Goal: Communication & Community: Answer question/provide support

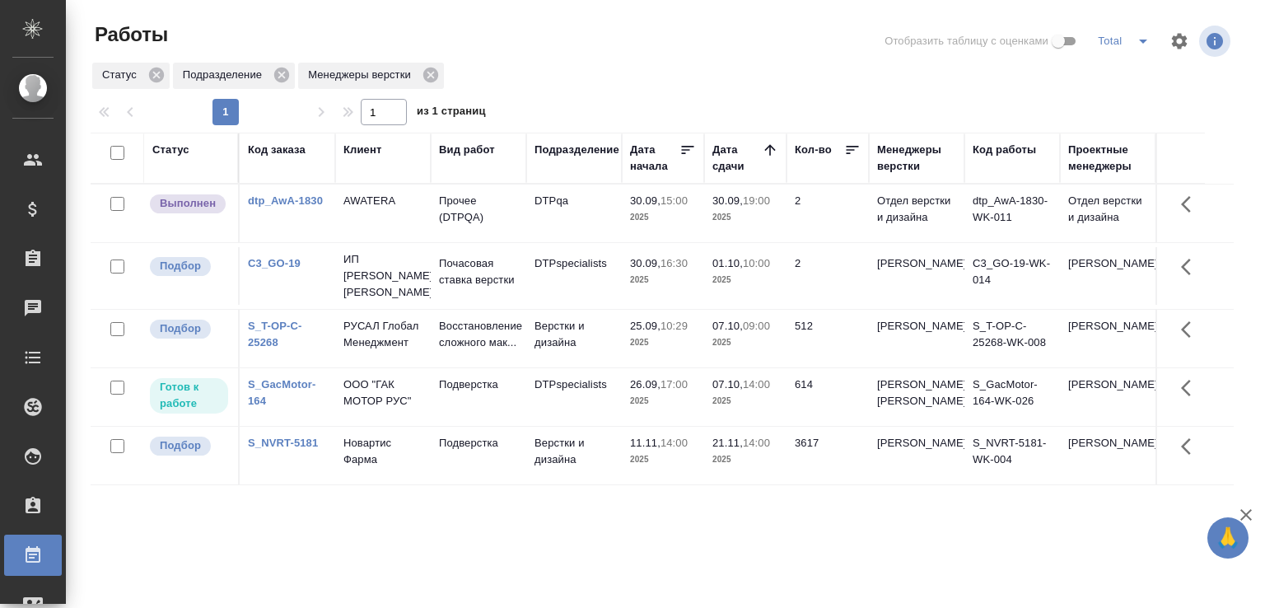
scroll to position [127, 0]
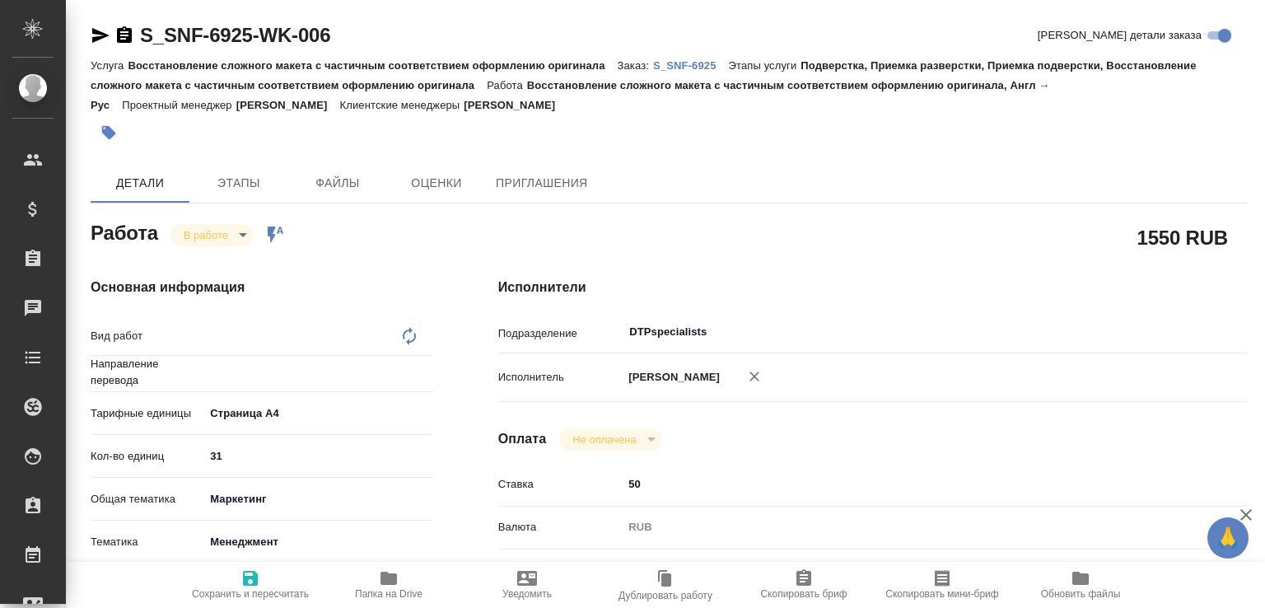
type input "англ-рус"
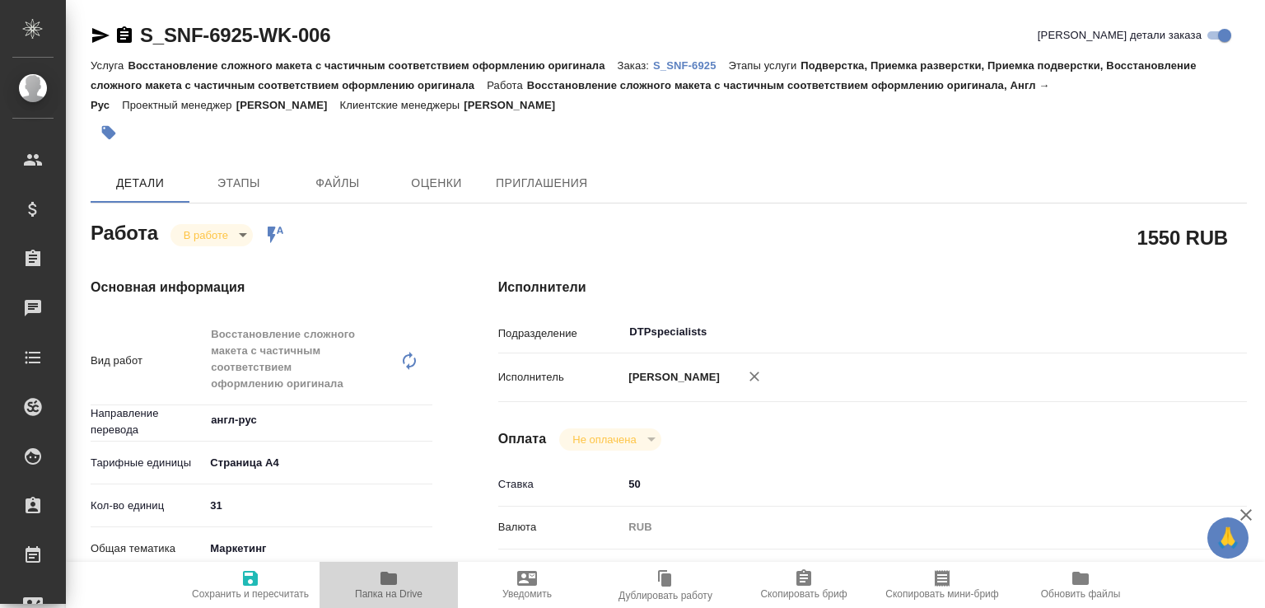
click at [410, 591] on span "Папка на Drive" at bounding box center [389, 594] width 68 height 12
click at [231, 231] on body "🙏 .cls-1 fill:#fff; AWATERA Малофеева Екатерина e.malofeeva Клиенты Спецификаци…" at bounding box center [632, 304] width 1265 height 608
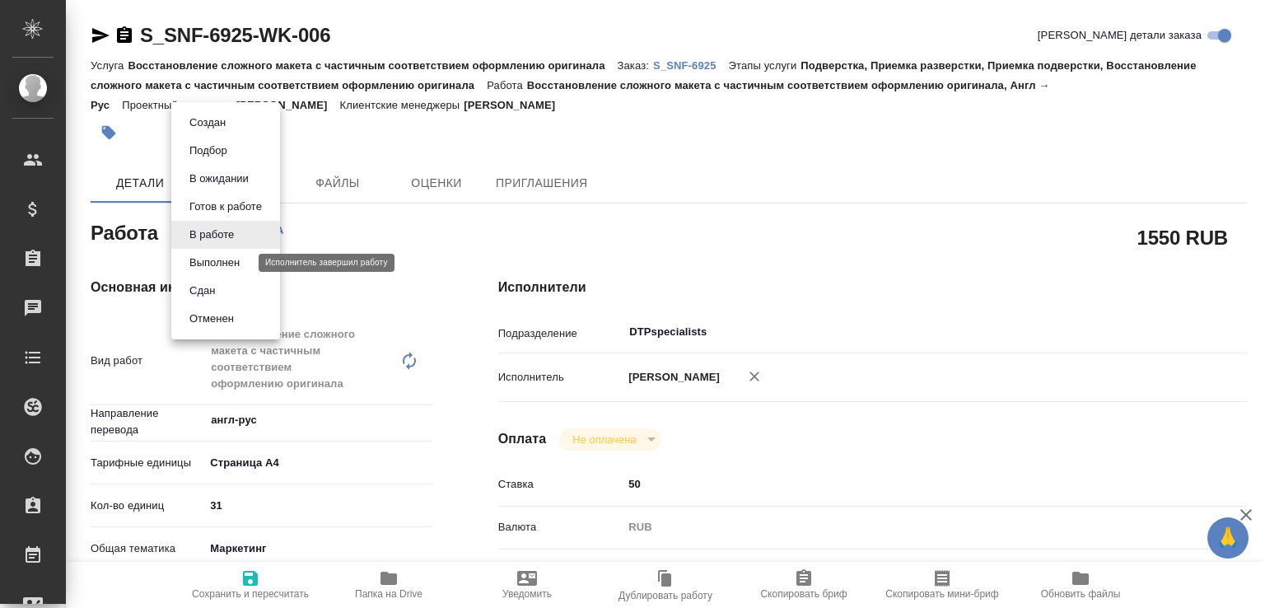
click at [228, 268] on button "Выполнен" at bounding box center [215, 263] width 60 height 18
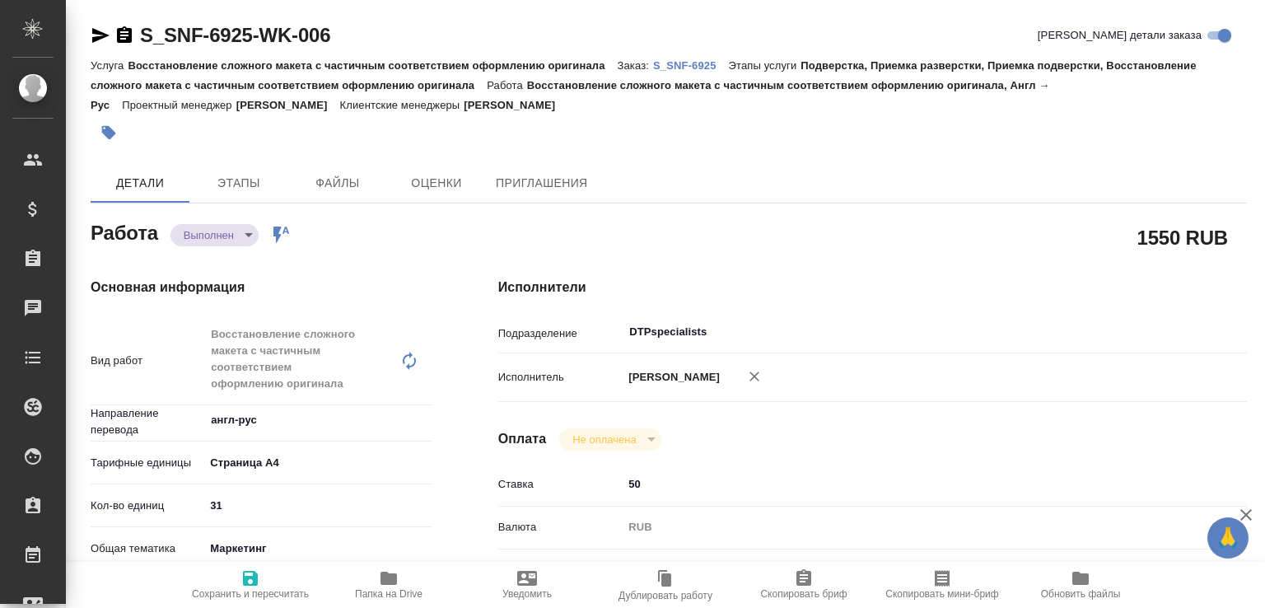
type textarea "x"
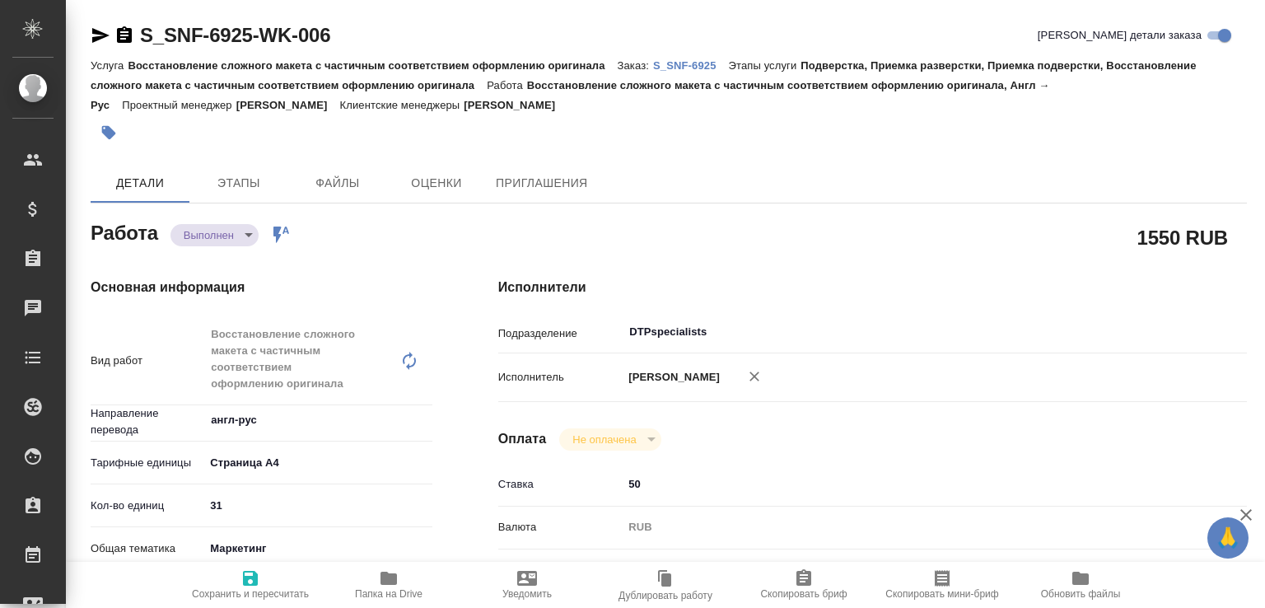
click at [252, 239] on body "🙏 .cls-1 fill:#fff; AWATERA Малофеева Екатерина e.malofeeva Клиенты Спецификаци…" at bounding box center [632, 304] width 1265 height 608
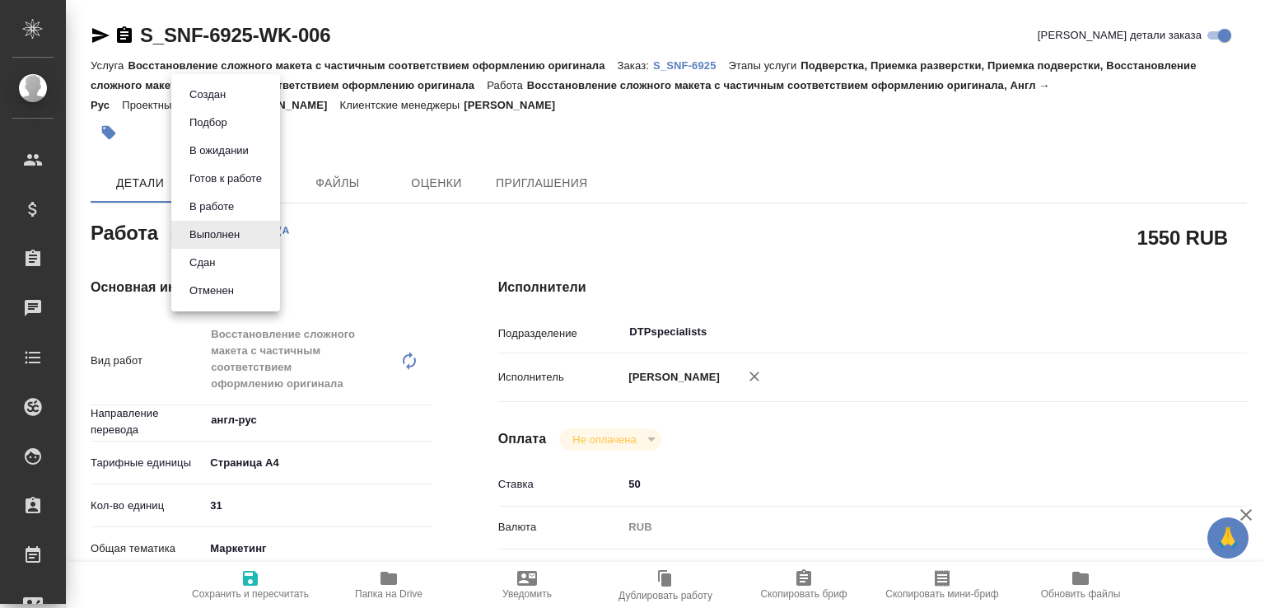
click at [224, 268] on li "Сдан" at bounding box center [225, 263] width 109 height 28
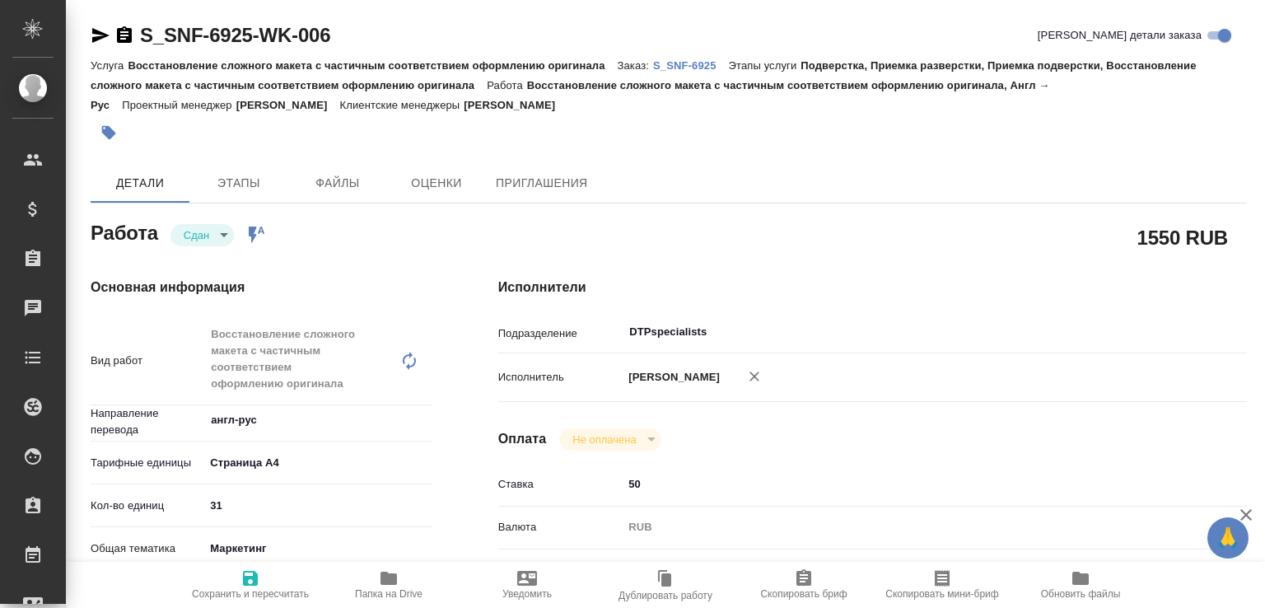
type textarea "x"
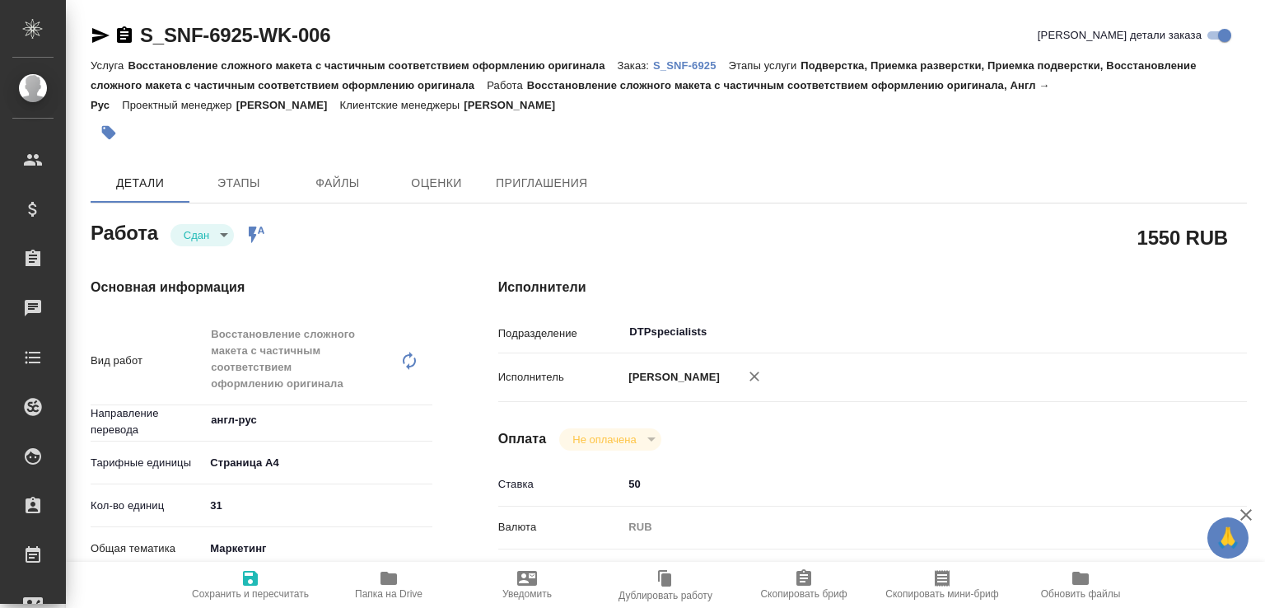
click at [681, 63] on p "S_SNF-6925" at bounding box center [691, 65] width 76 height 12
type textarea "x"
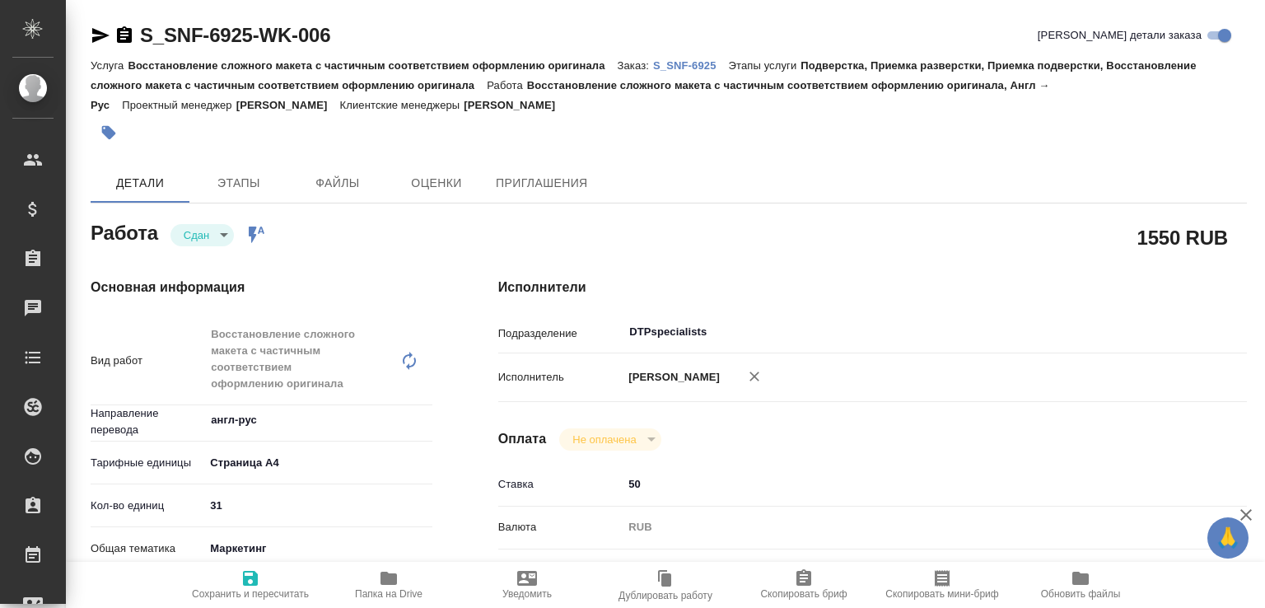
type textarea "x"
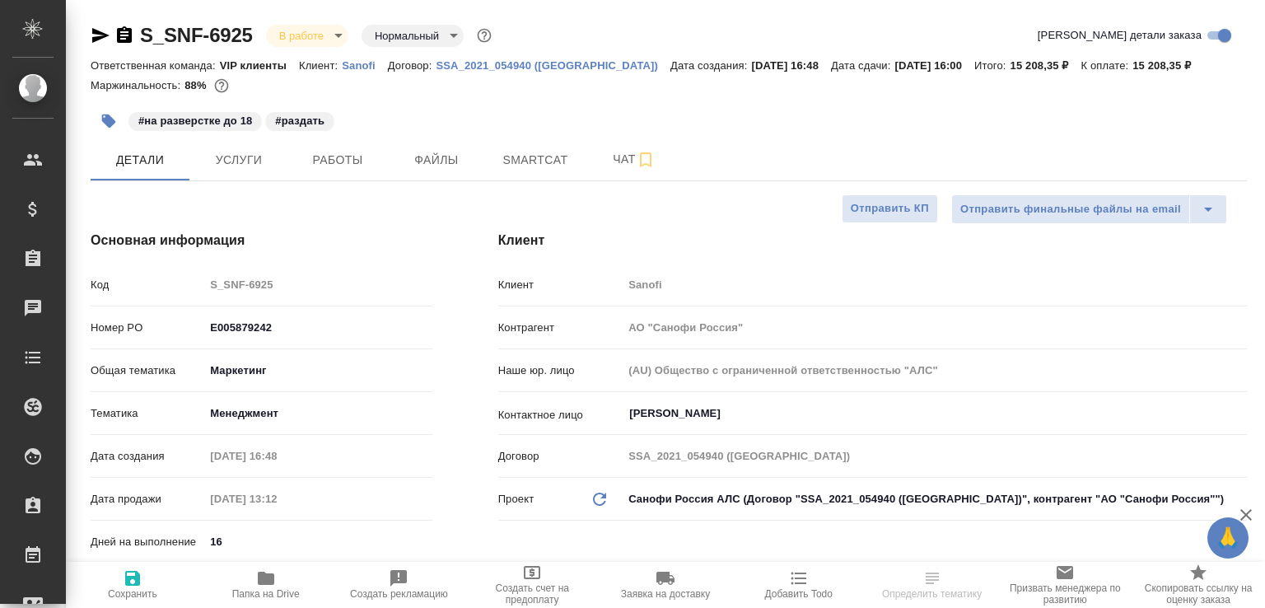
select select "RU"
click at [619, 160] on span "Чат" at bounding box center [634, 159] width 79 height 21
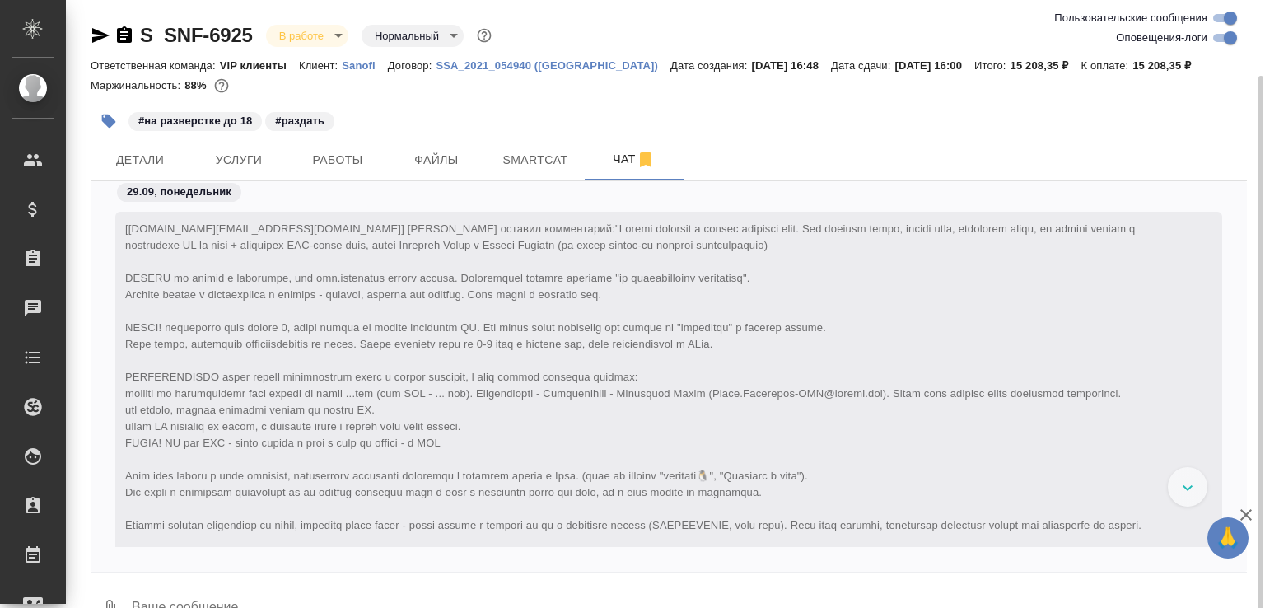
scroll to position [33898, 0]
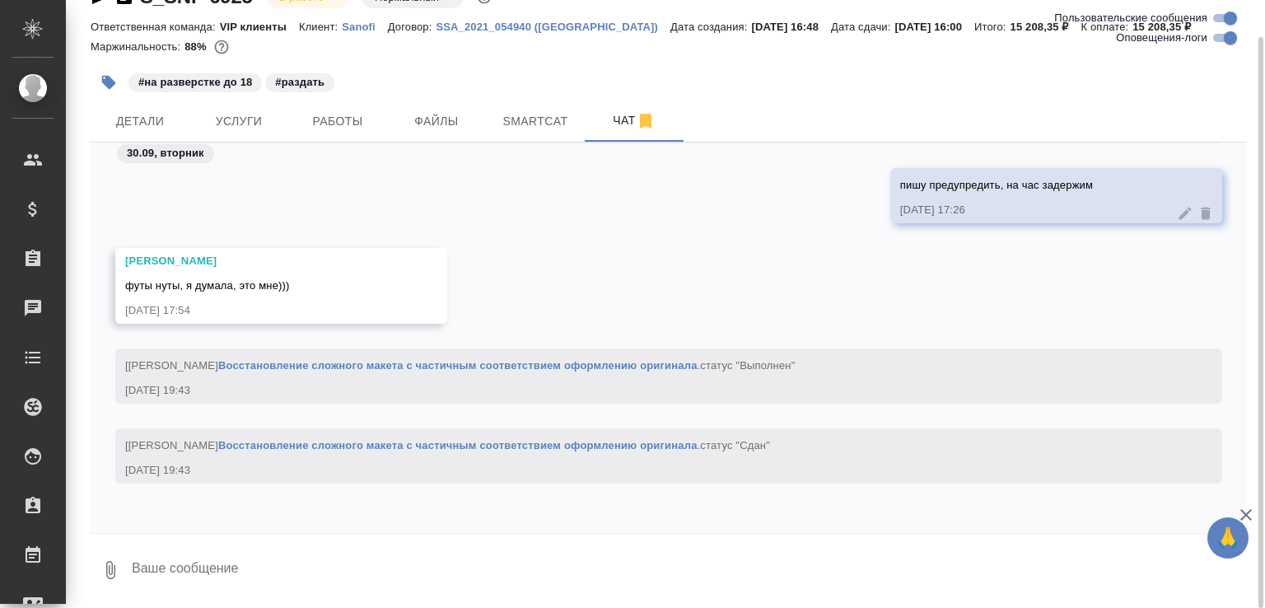
click at [310, 566] on textarea at bounding box center [688, 570] width 1117 height 56
paste textarea "https://drive.awatera.com/apps/files/files/10537448?dir=/Shares/Sanofi/Orders/S…"
type textarea "в перевод ждём уточнений по вопросам про печать https://drive.awatera.com/apps/…"
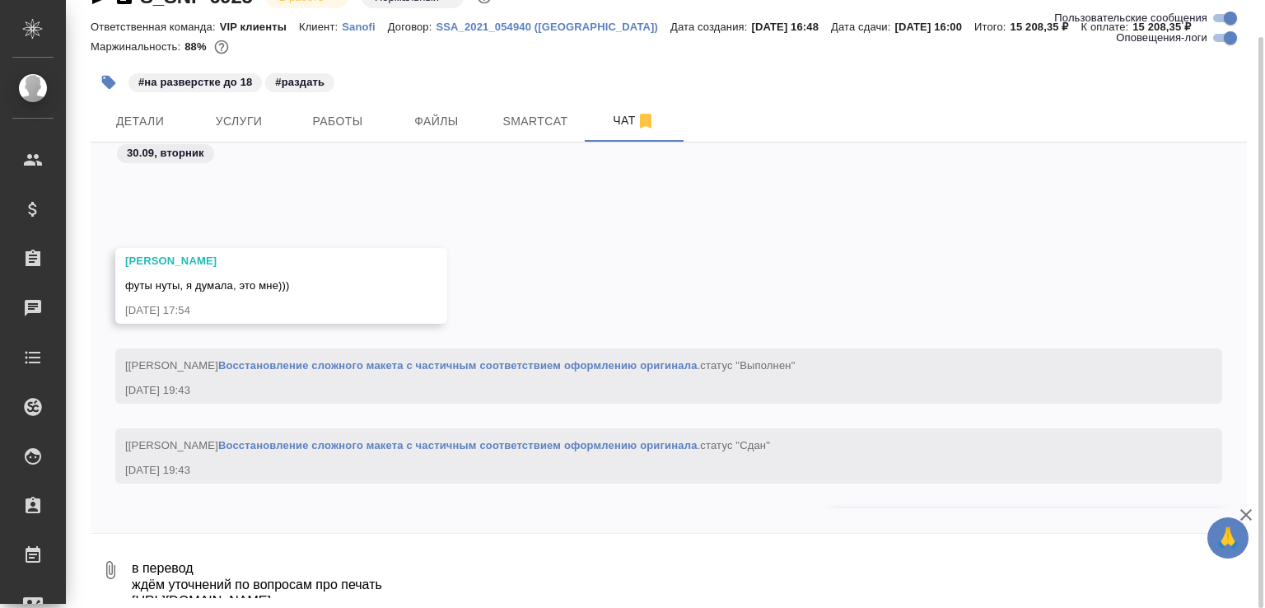
scroll to position [34011, 0]
